Goal: Navigation & Orientation: Find specific page/section

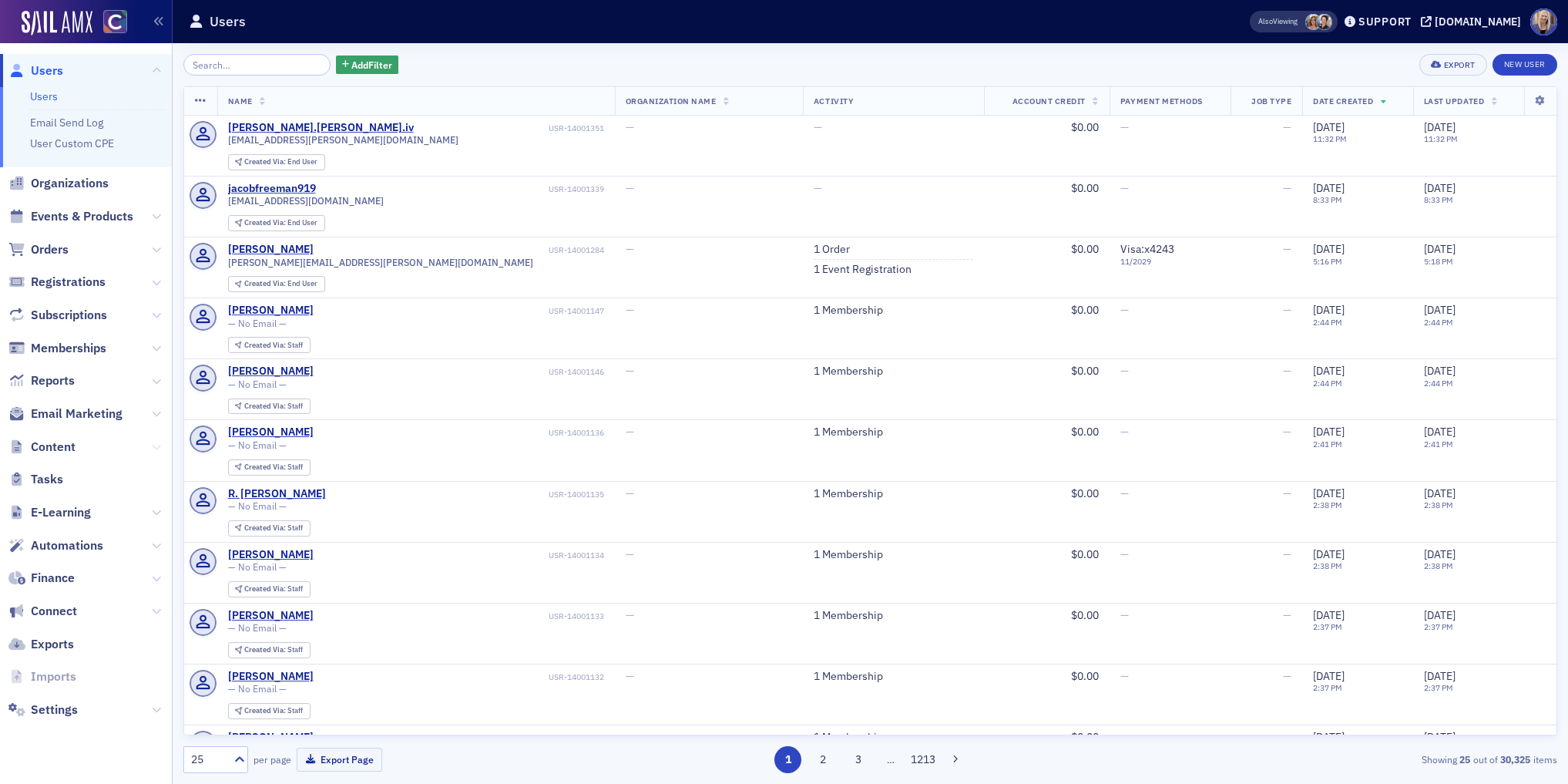
click at [158, 442] on icon at bounding box center [156, 447] width 10 height 10
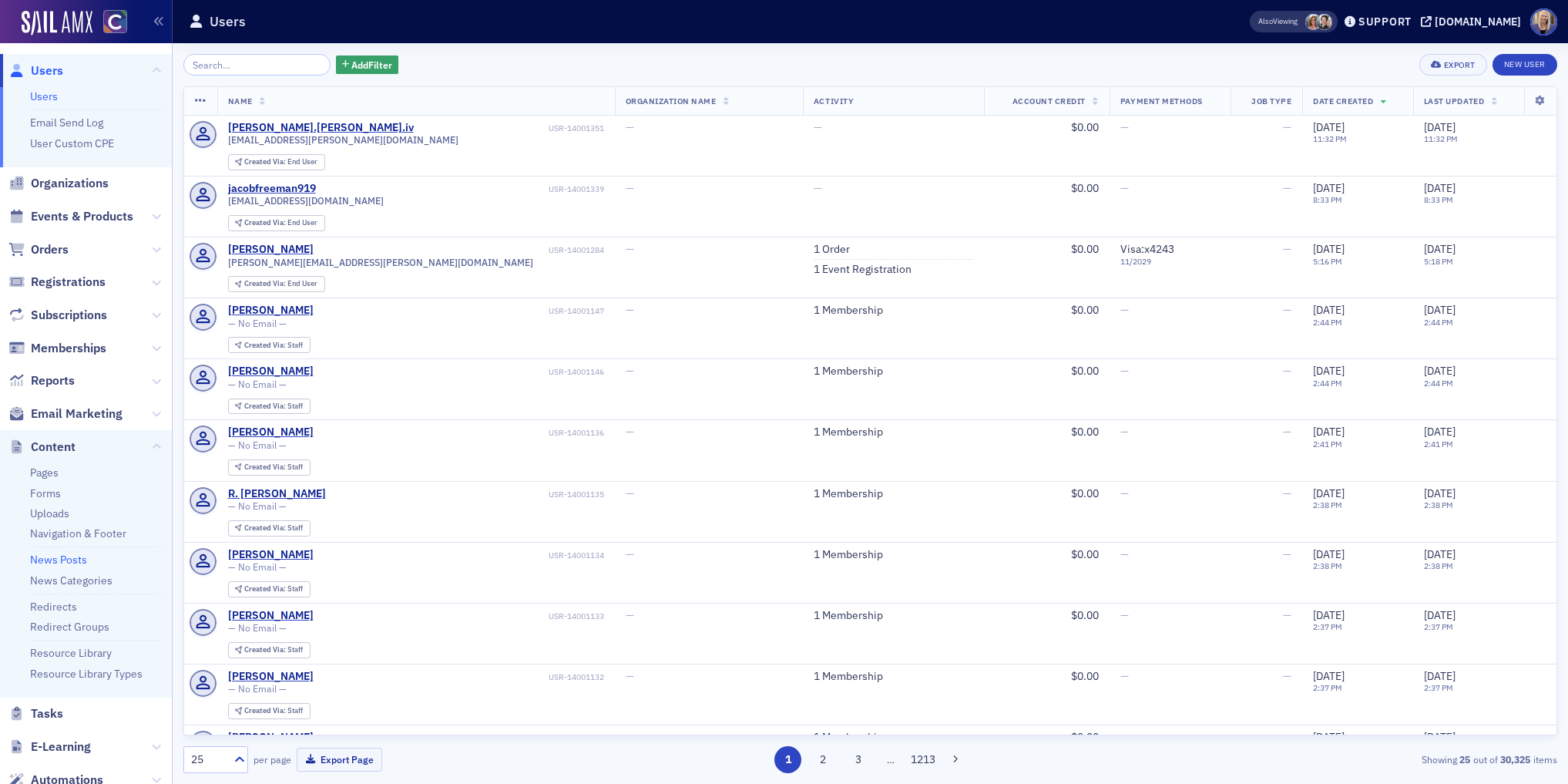
click at [70, 559] on link "News Posts" at bounding box center [58, 559] width 57 height 13
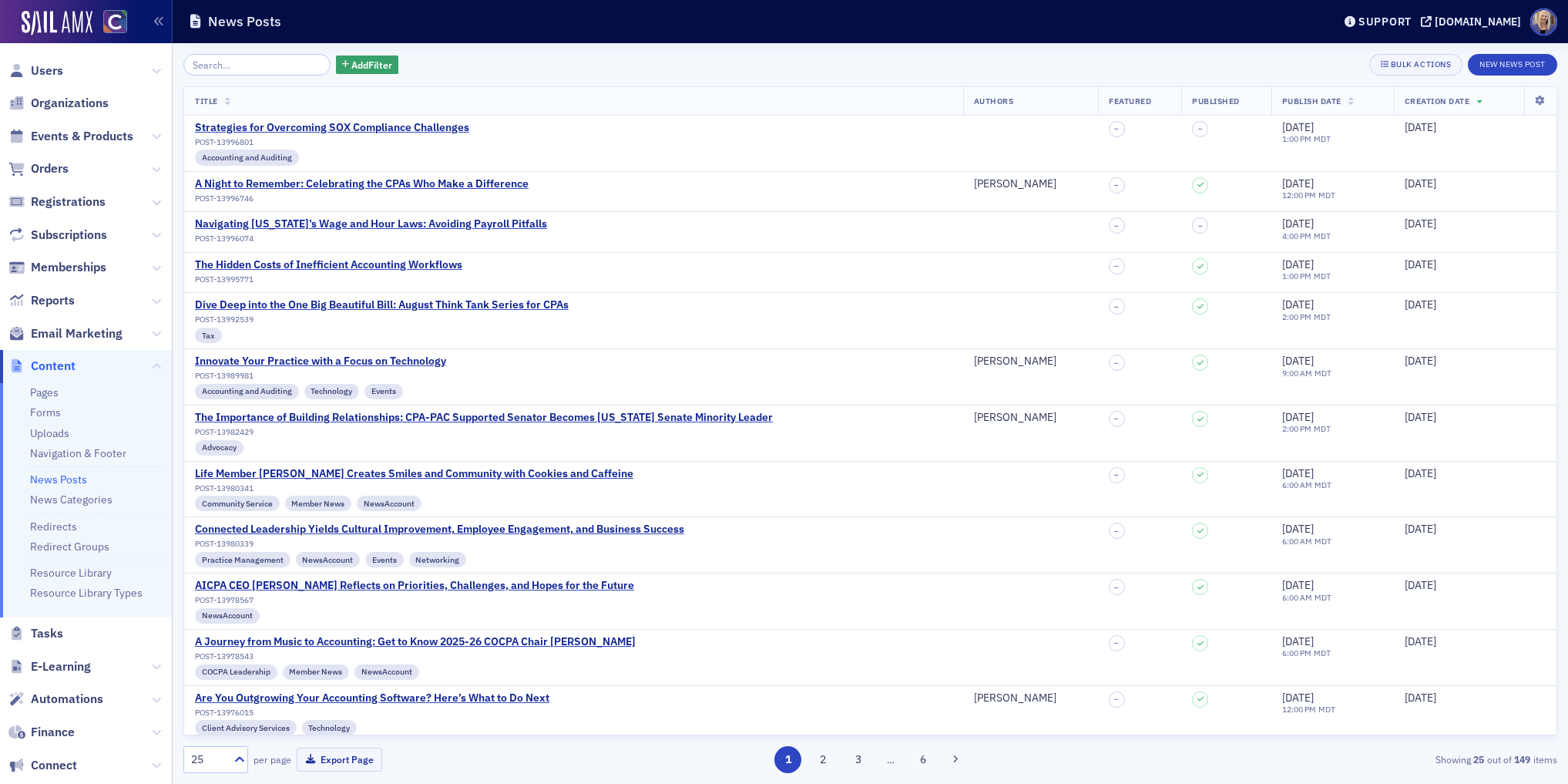
click at [1337, 101] on span "Publish Date" at bounding box center [1312, 101] width 59 height 11
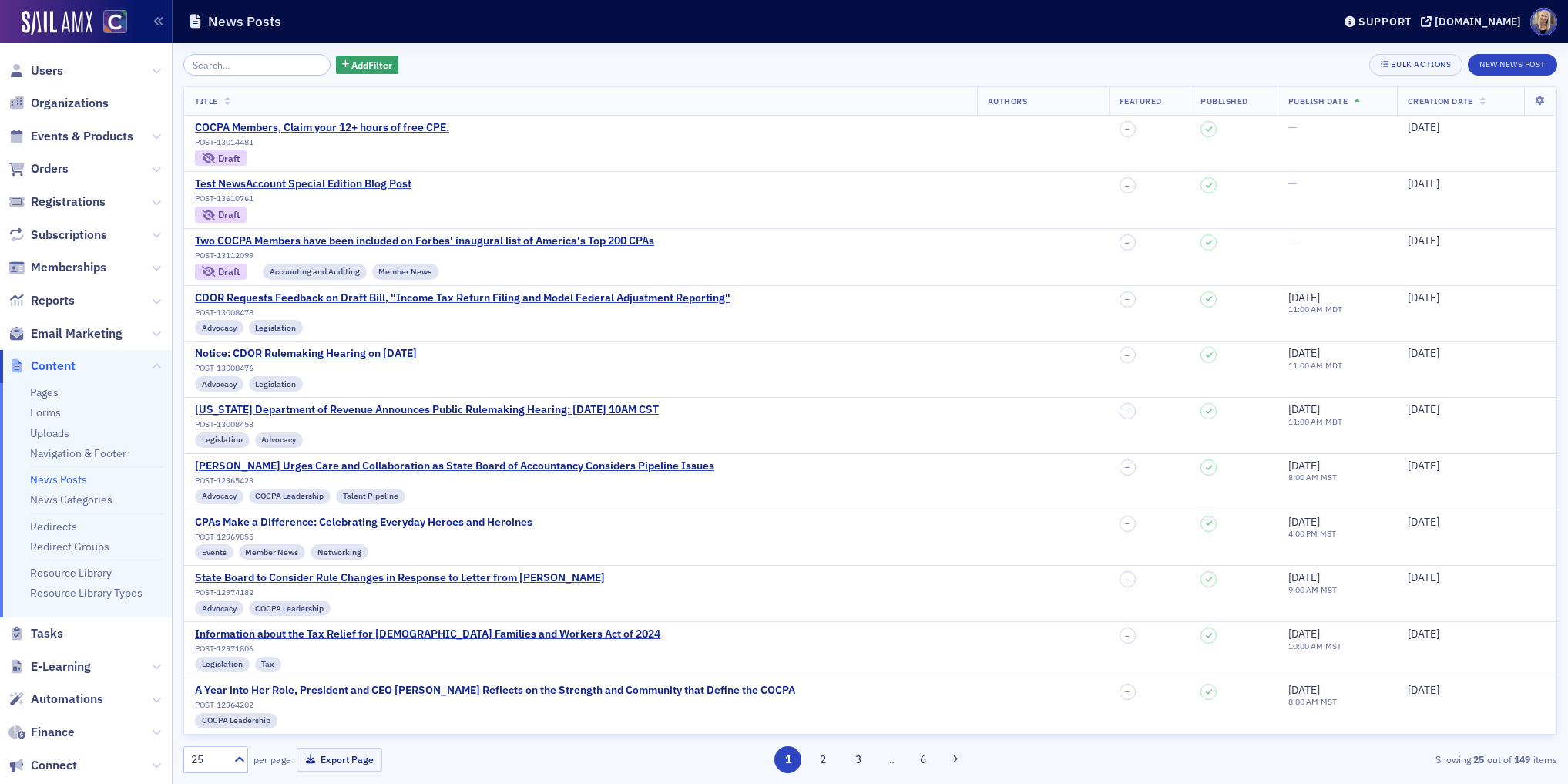
click at [1337, 101] on span "Publish Date" at bounding box center [1319, 101] width 59 height 11
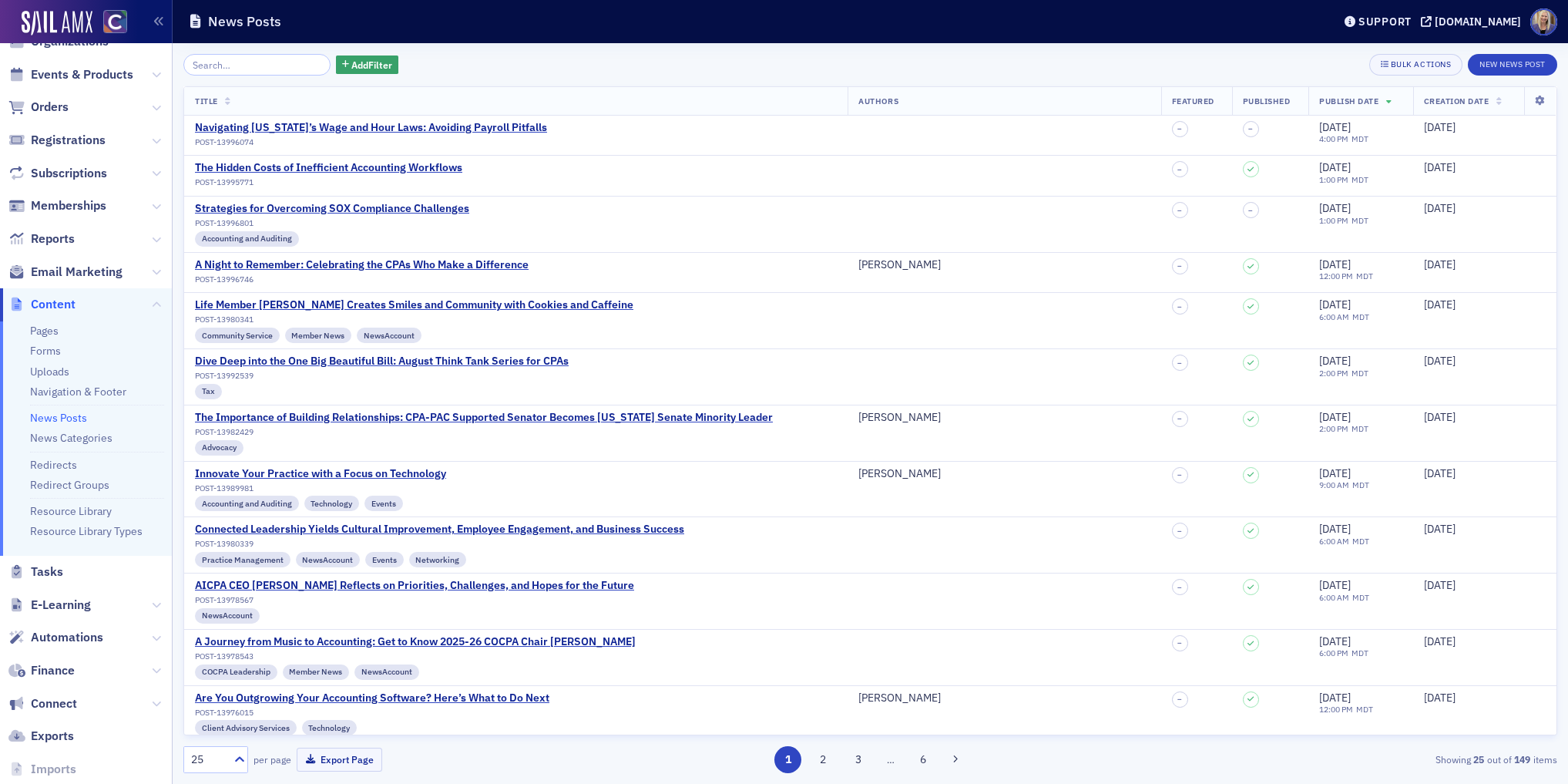
scroll to position [64, 0]
click at [159, 233] on icon at bounding box center [156, 237] width 10 height 10
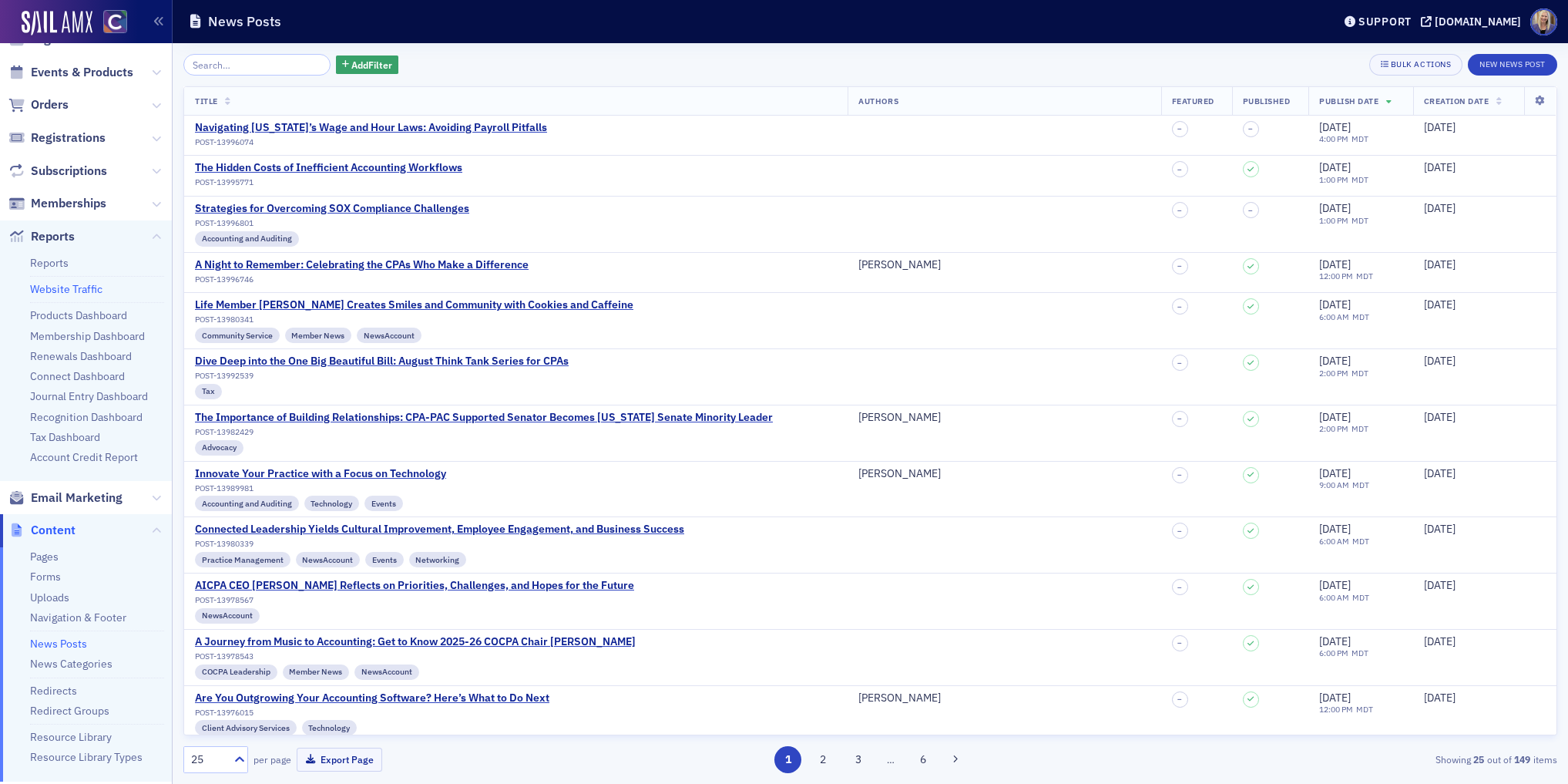
click at [81, 286] on link "Website Traffic" at bounding box center [65, 289] width 72 height 13
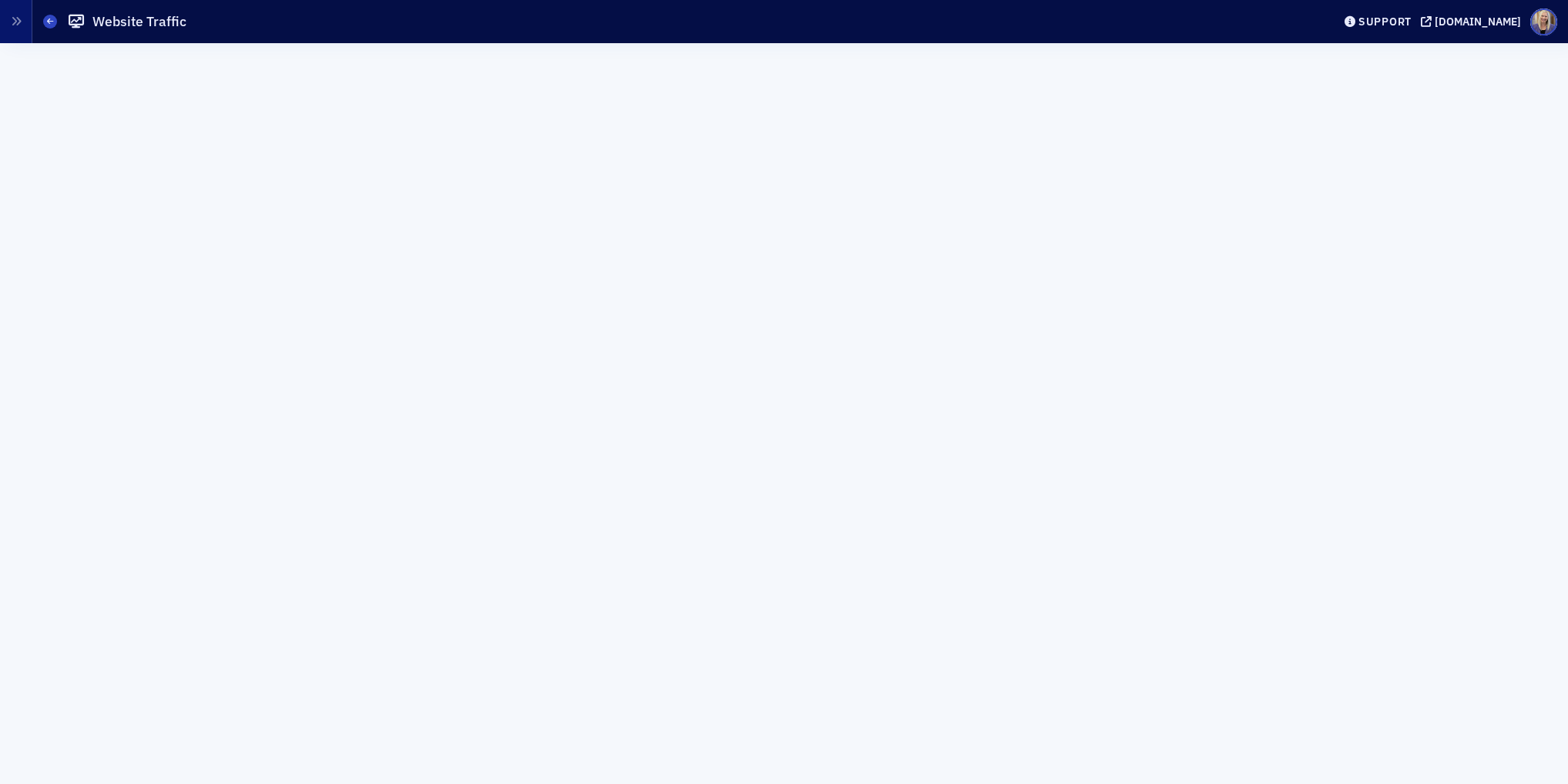
scroll to position [38, 0]
